Goal: Check status

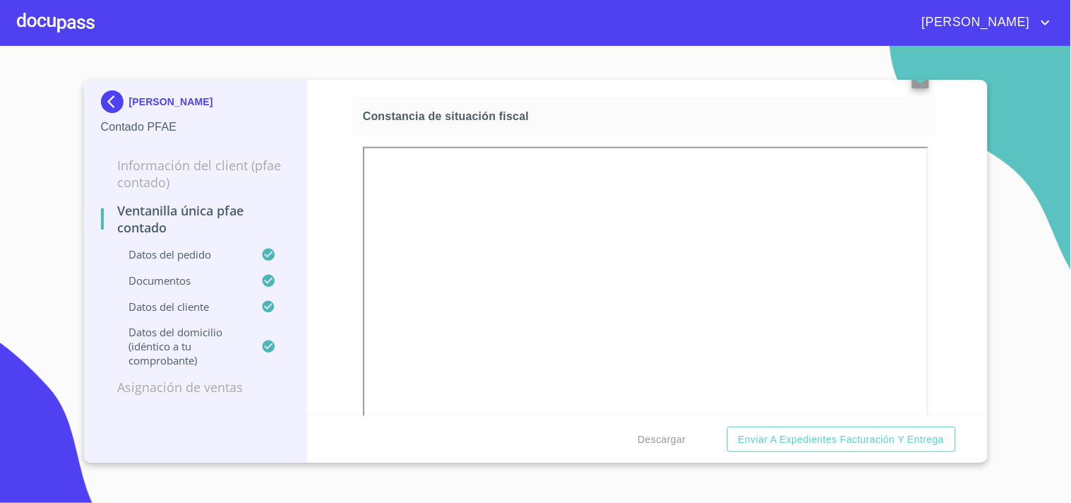
scroll to position [1333, 0]
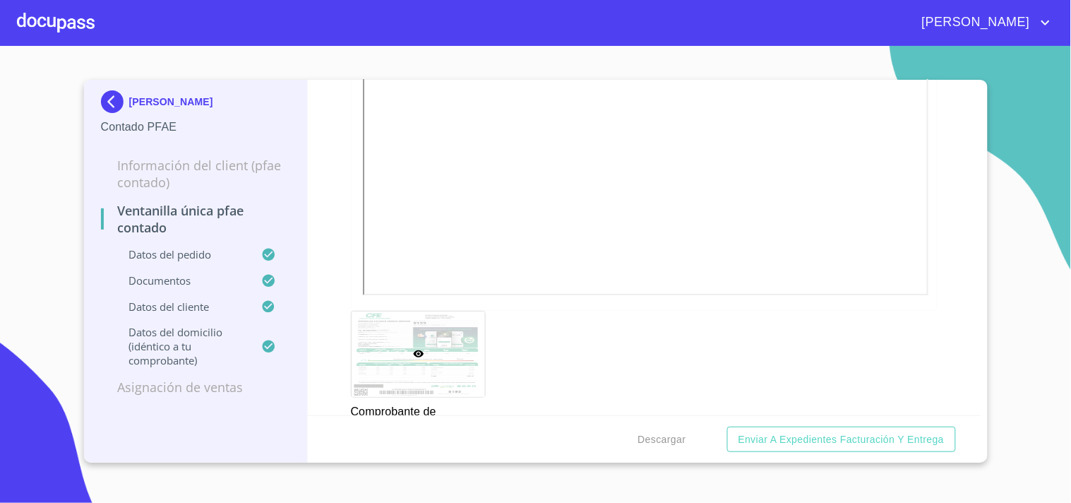
click at [97, 102] on div "[PERSON_NAME] Contado PFAE Información del Client (PFAE contado) Ventanilla úni…" at bounding box center [196, 271] width 225 height 383
click at [121, 105] on img at bounding box center [115, 101] width 28 height 23
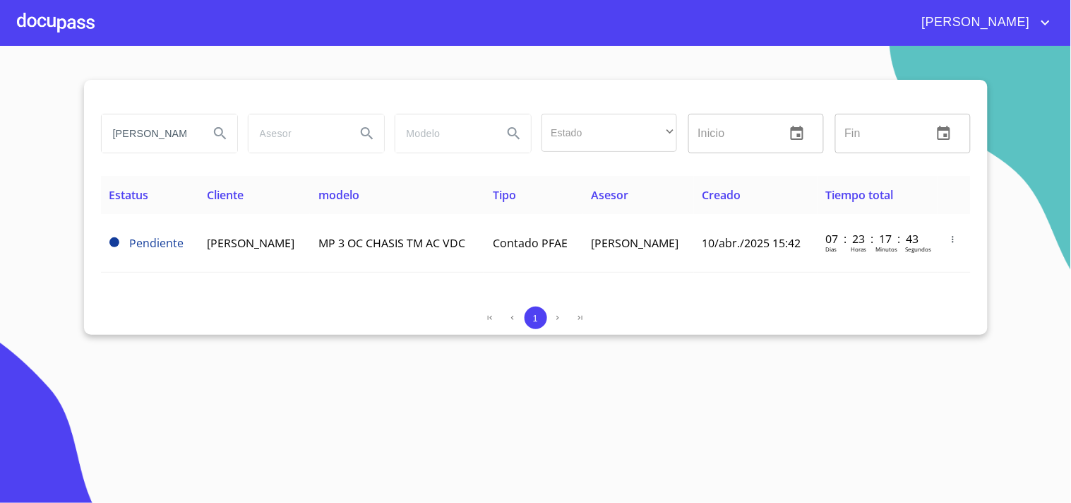
scroll to position [0, 1]
drag, startPoint x: 109, startPoint y: 132, endPoint x: 366, endPoint y: 133, distance: 257.1
click at [366, 133] on div "[PERSON_NAME] Estado ​ ​ Inicio ​ Fin ​" at bounding box center [535, 133] width 881 height 51
type input "GRUPO JACMAM"
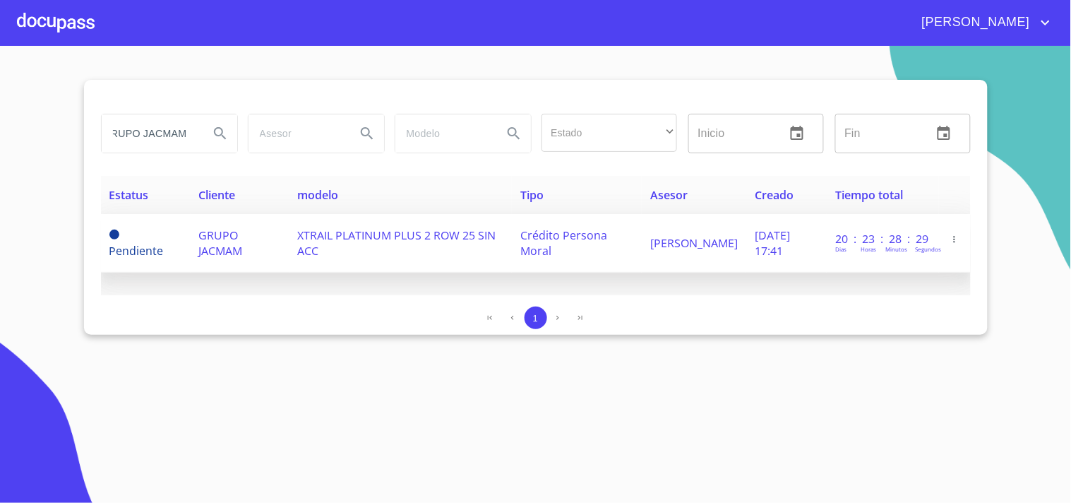
click at [459, 258] on td "XTRAIL PLATINUM PLUS 2 ROW 25 SIN ACC" at bounding box center [401, 243] width 223 height 59
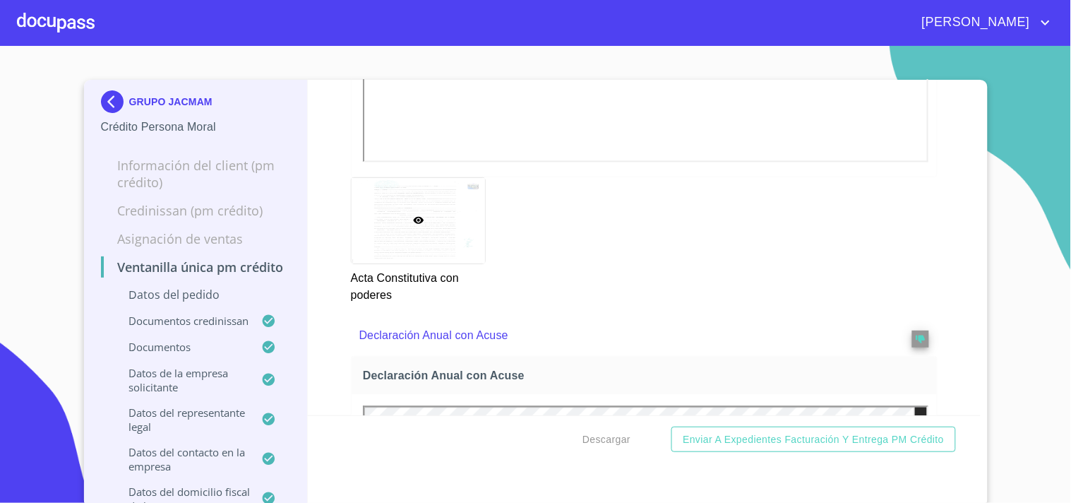
scroll to position [4944, 0]
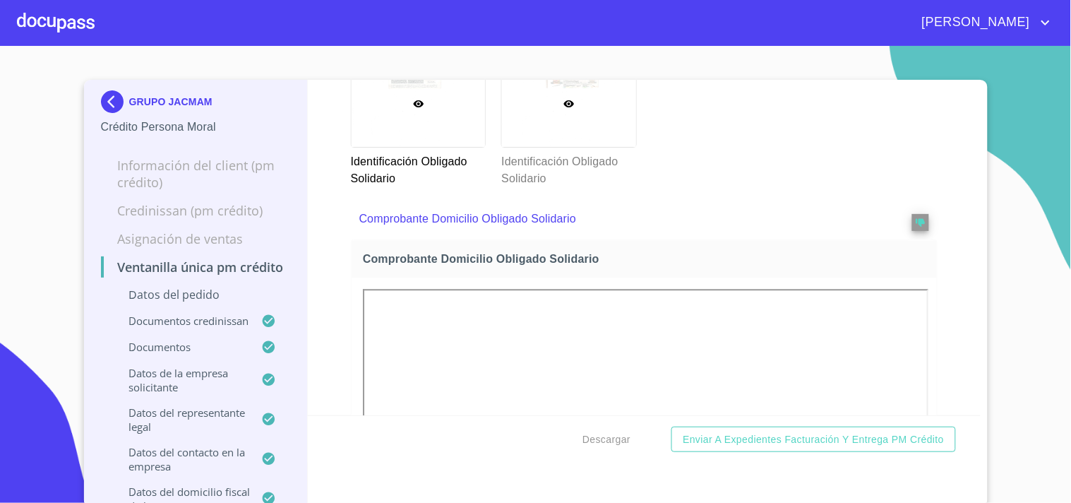
click at [569, 147] on div at bounding box center [569, 103] width 134 height 85
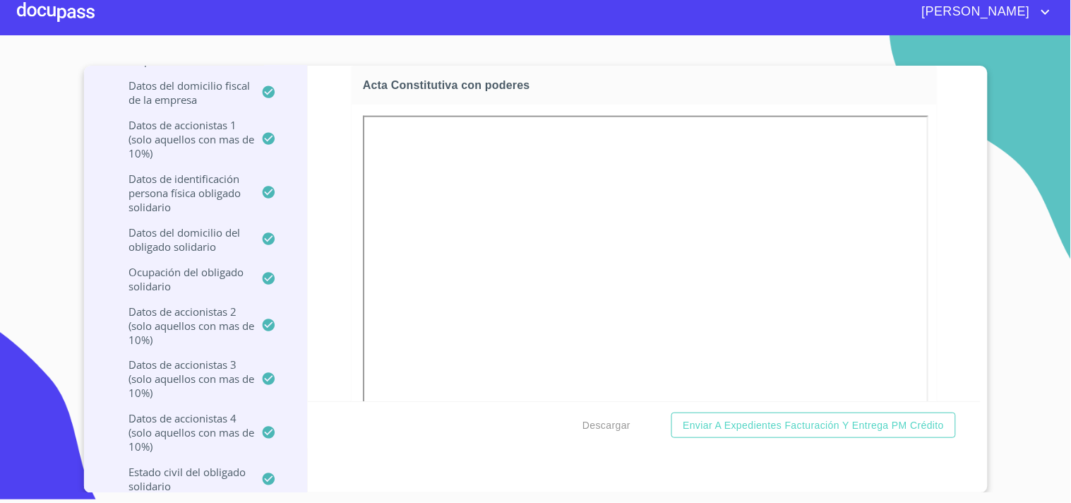
scroll to position [4751, 0]
